Goal: Check status: Check status

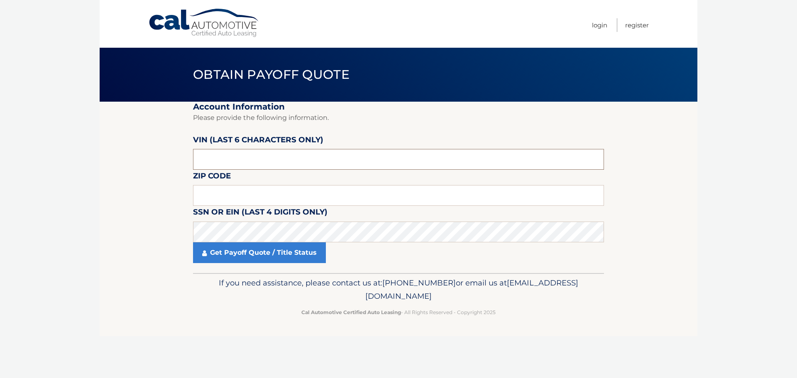
click at [242, 158] on input "text" at bounding box center [398, 159] width 411 height 21
click at [248, 158] on input "text" at bounding box center [398, 159] width 411 height 21
click at [249, 198] on input "text" at bounding box center [398, 195] width 411 height 21
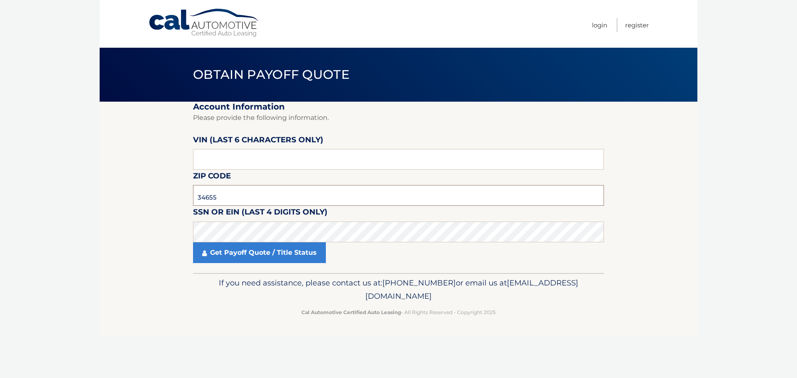
type input "34655"
drag, startPoint x: 240, startPoint y: 168, endPoint x: 233, endPoint y: 157, distance: 12.6
click at [233, 157] on input "text" at bounding box center [398, 159] width 411 height 21
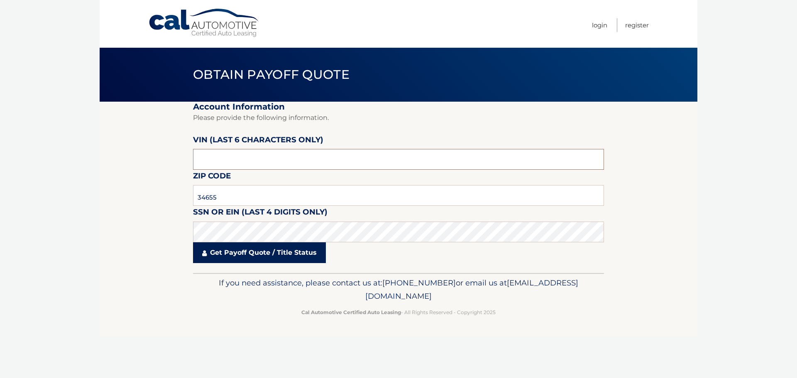
type input "555754"
click button "For Originating Dealer" at bounding box center [0, 0] width 0 height 0
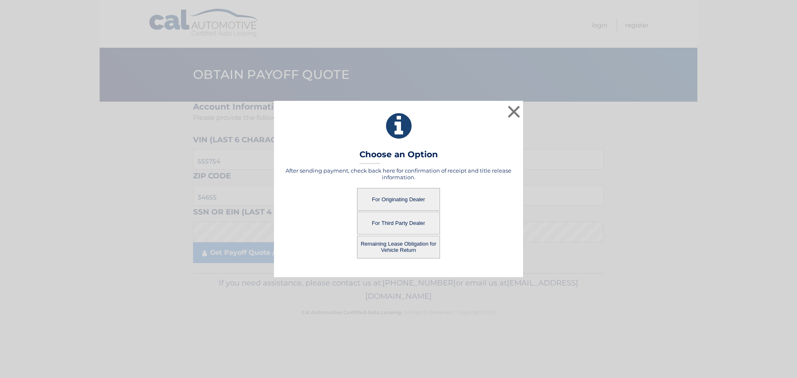
click at [416, 200] on button "For Originating Dealer" at bounding box center [398, 199] width 83 height 23
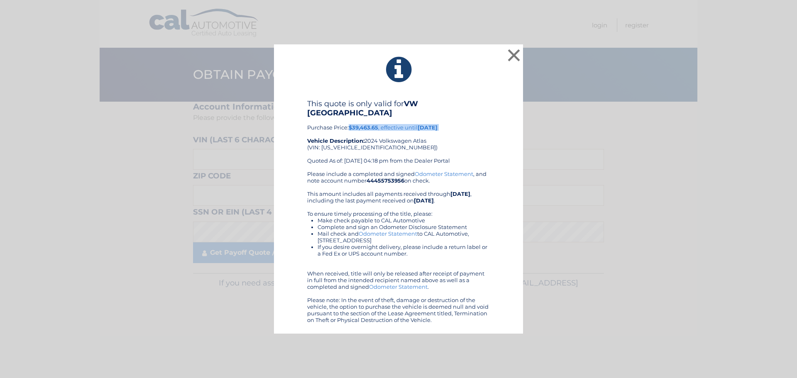
drag, startPoint x: 353, startPoint y: 123, endPoint x: 397, endPoint y: 133, distance: 45.1
click at [394, 132] on div "This quote is only valid for VW [GEOGRAPHIC_DATA] Purchase Price: $39,463.65 , …" at bounding box center [398, 134] width 183 height 71
click at [473, 142] on div "This quote is only valid for VW [GEOGRAPHIC_DATA] Purchase Price: $39,463.65 , …" at bounding box center [398, 134] width 183 height 71
